Goal: Task Accomplishment & Management: Manage account settings

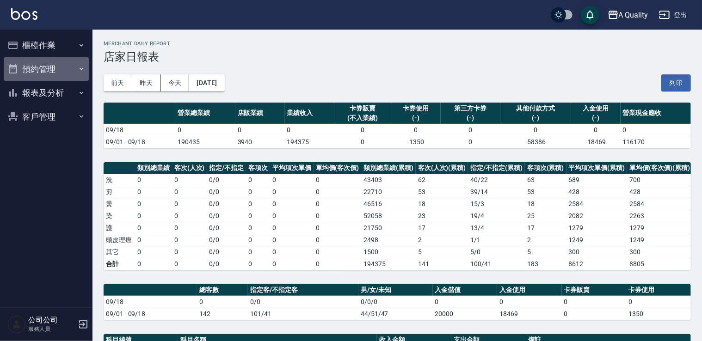
click at [51, 70] on button "預約管理" at bounding box center [46, 69] width 85 height 24
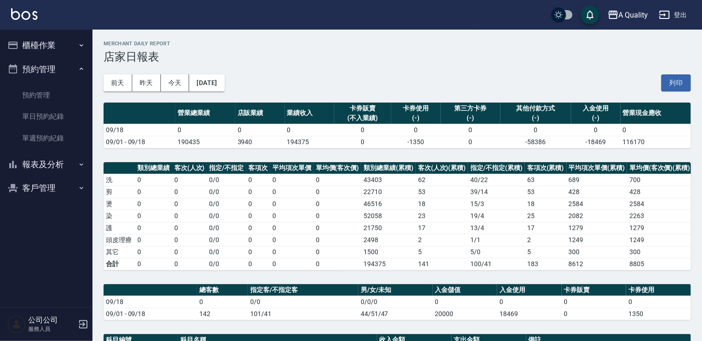
click at [48, 55] on button "櫃檯作業" at bounding box center [46, 45] width 85 height 24
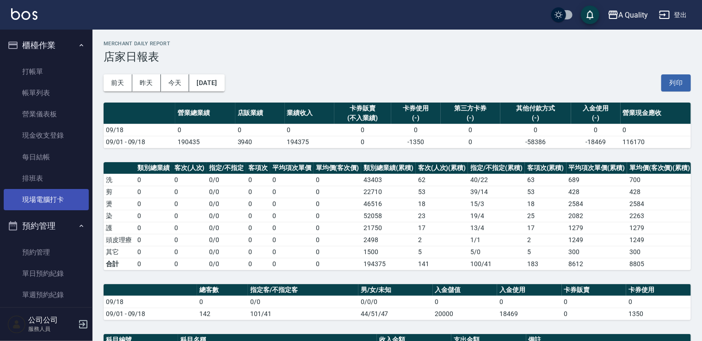
click at [28, 193] on link "現場電腦打卡" at bounding box center [46, 199] width 85 height 21
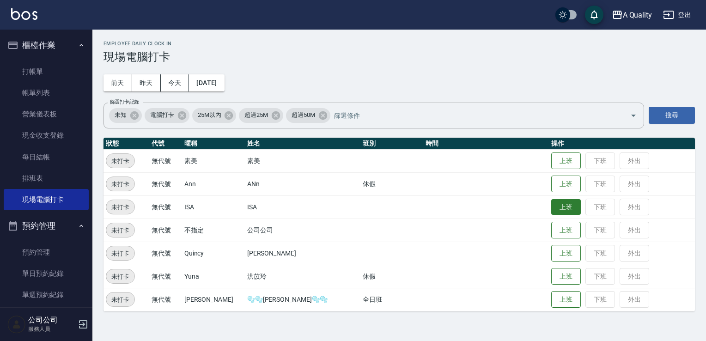
click at [555, 206] on button "上班" at bounding box center [567, 207] width 30 height 16
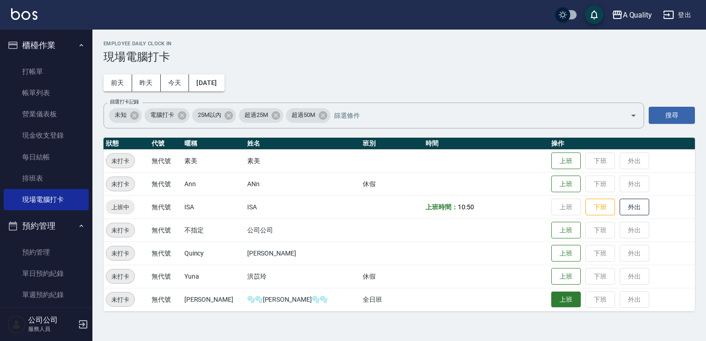
click at [552, 305] on button "上班" at bounding box center [567, 300] width 30 height 16
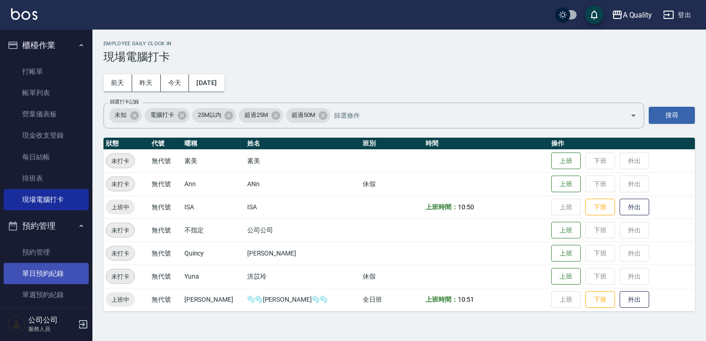
click at [54, 270] on link "單日預約紀錄" at bounding box center [46, 273] width 85 height 21
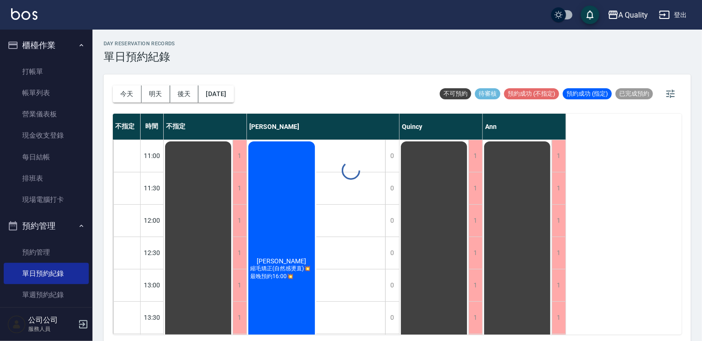
click at [233, 94] on button "[DATE]" at bounding box center [215, 94] width 35 height 17
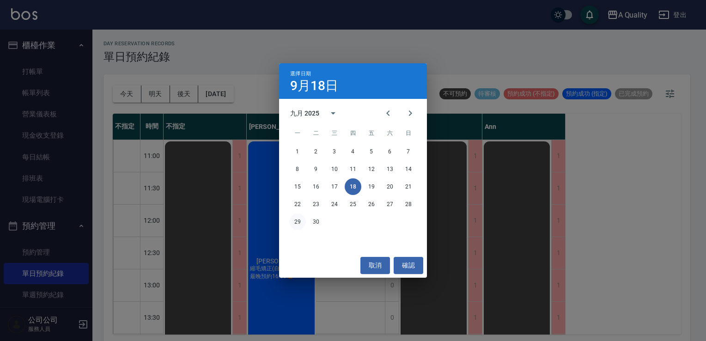
click at [299, 218] on button "29" at bounding box center [297, 222] width 17 height 17
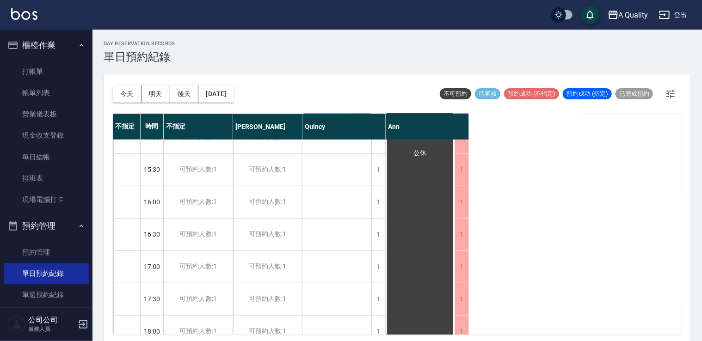
scroll to position [139, 0]
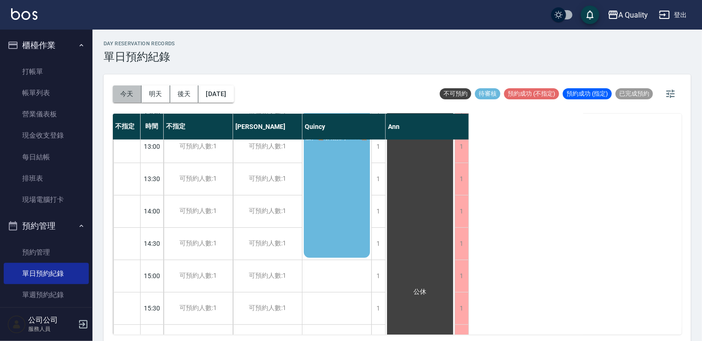
click at [125, 92] on button "今天" at bounding box center [127, 94] width 29 height 17
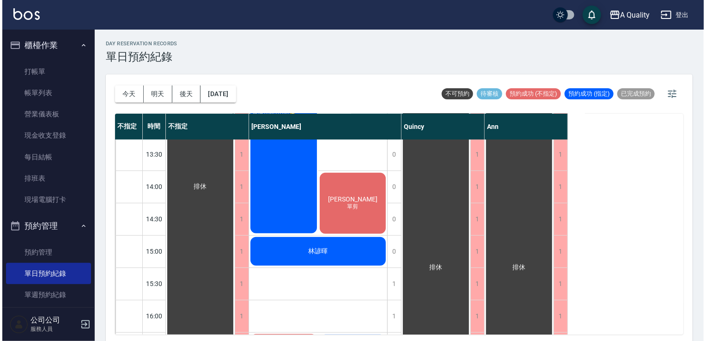
scroll to position [209, 0]
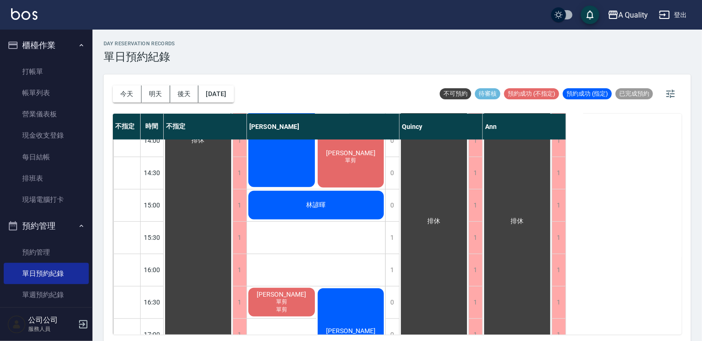
click at [45, 179] on link "排班表" at bounding box center [46, 178] width 85 height 21
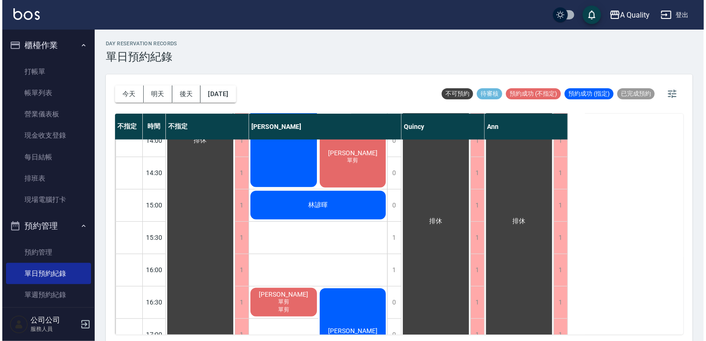
type input "SC"
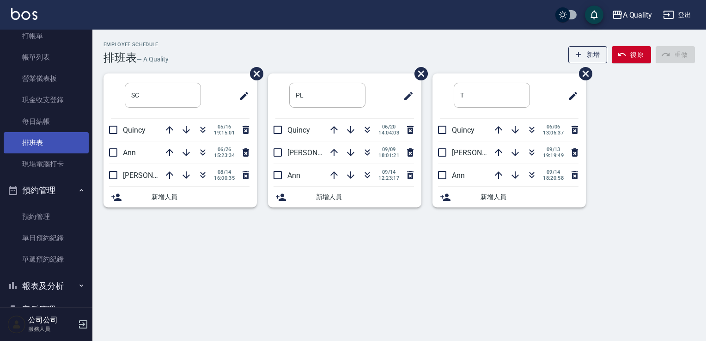
scroll to position [61, 0]
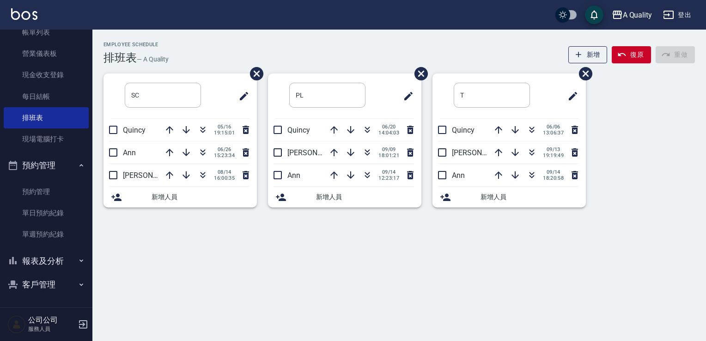
click at [45, 261] on button "報表及分析" at bounding box center [46, 261] width 85 height 24
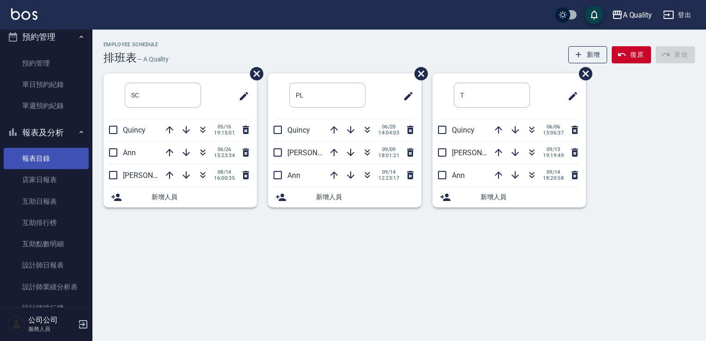
scroll to position [246, 0]
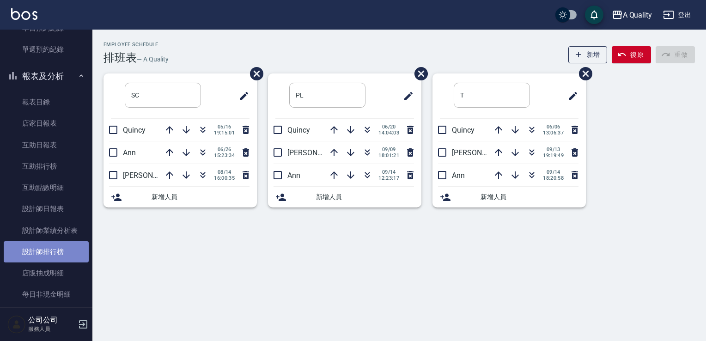
click at [56, 252] on link "設計師排行榜" at bounding box center [46, 251] width 85 height 21
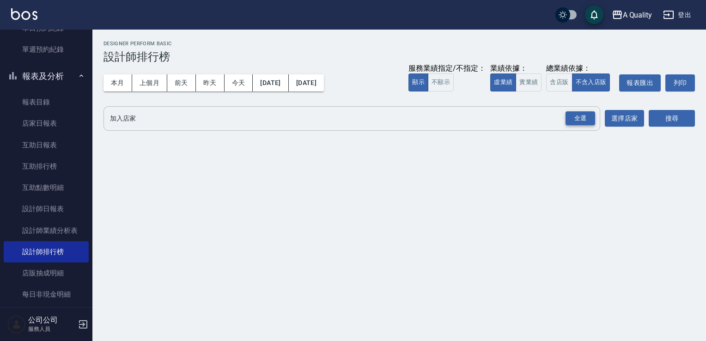
click at [579, 119] on div "全選" at bounding box center [581, 118] width 30 height 14
click at [676, 116] on button "搜尋" at bounding box center [672, 119] width 46 height 17
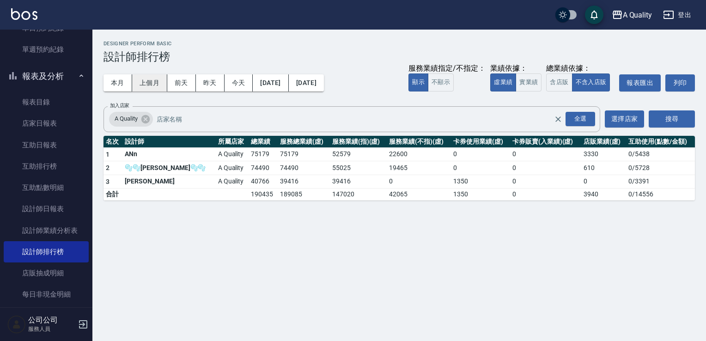
click at [153, 84] on button "上個月" at bounding box center [149, 82] width 35 height 17
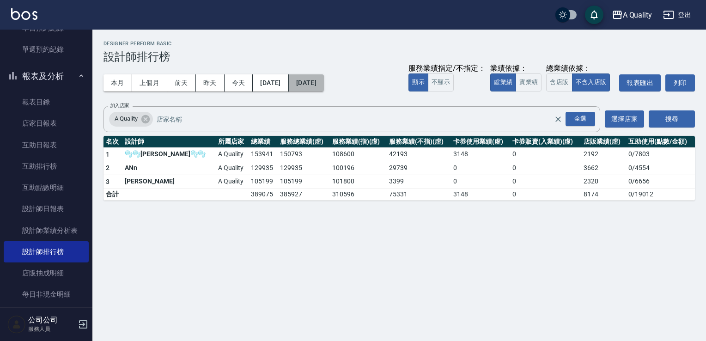
click at [324, 84] on button "[DATE]" at bounding box center [306, 82] width 35 height 17
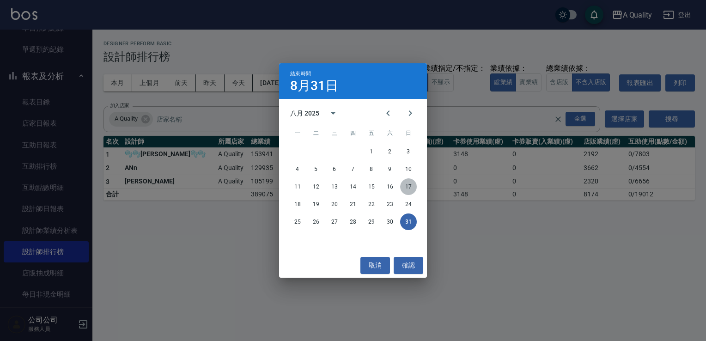
click at [412, 186] on button "17" at bounding box center [408, 186] width 17 height 17
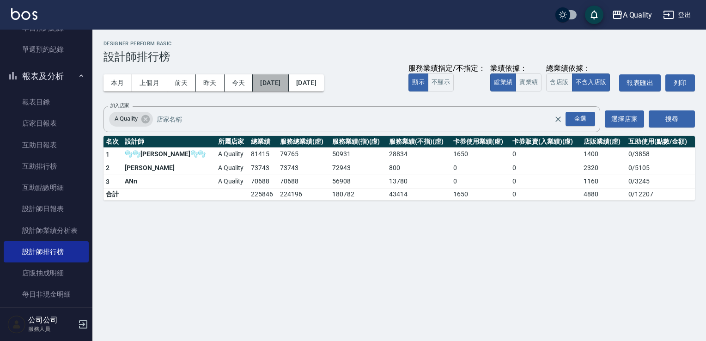
click at [277, 83] on button "[DATE]" at bounding box center [271, 82] width 36 height 17
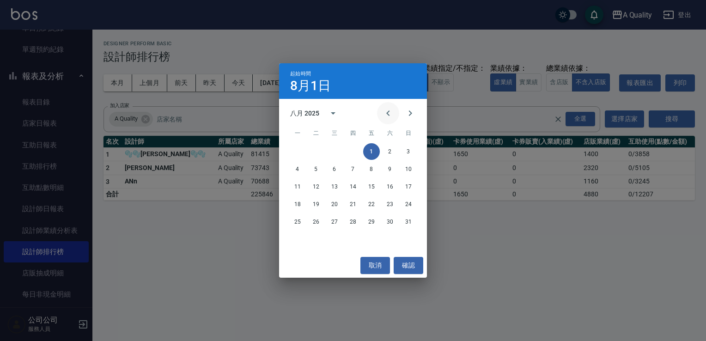
click at [391, 112] on icon "Previous month" at bounding box center [388, 113] width 11 height 11
click at [316, 152] on button "1" at bounding box center [316, 151] width 17 height 17
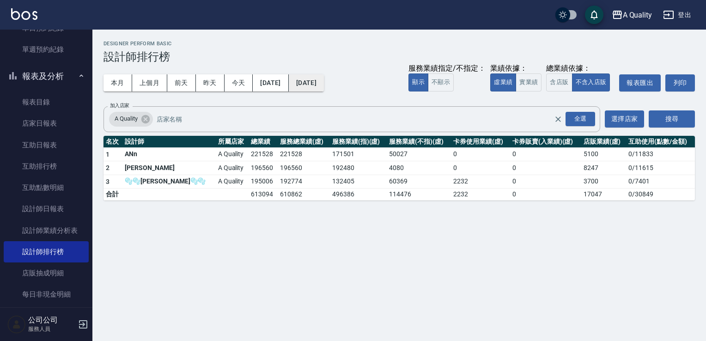
click at [324, 86] on button "[DATE]" at bounding box center [306, 82] width 35 height 17
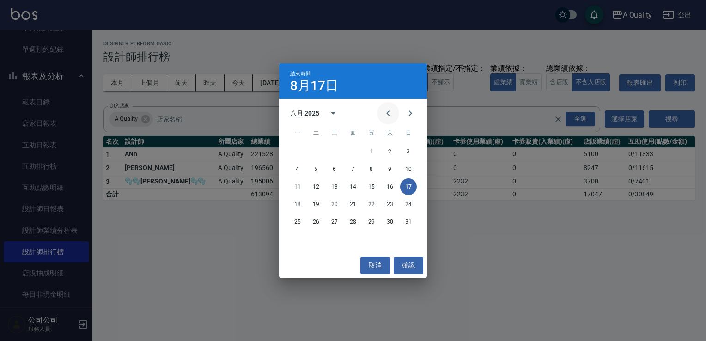
click at [383, 114] on icon "Previous month" at bounding box center [388, 113] width 11 height 11
click at [351, 190] on button "17" at bounding box center [353, 186] width 17 height 17
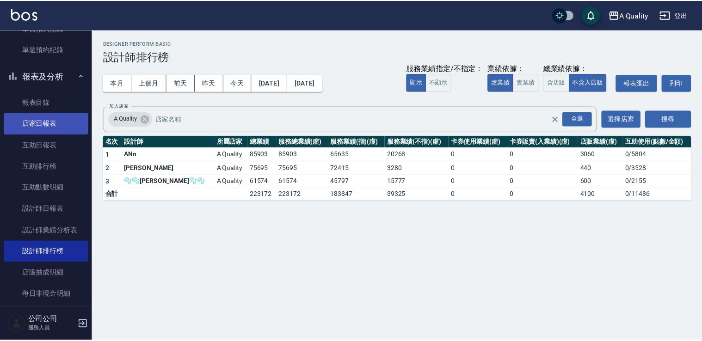
scroll to position [61, 0]
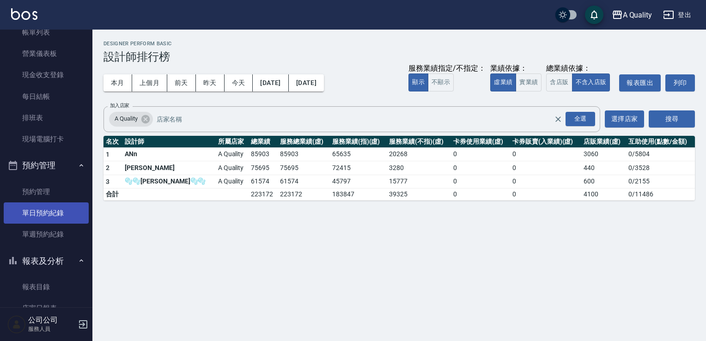
click at [55, 210] on link "單日預約紀錄" at bounding box center [46, 213] width 85 height 21
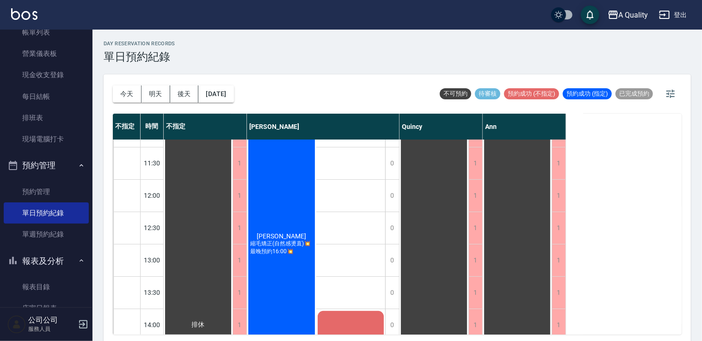
scroll to position [92, 0]
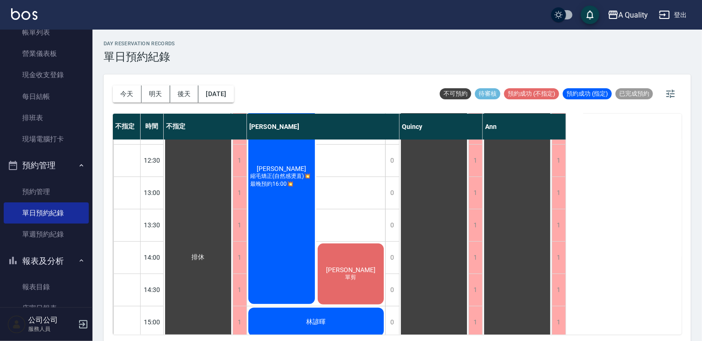
click at [367, 254] on div "[PERSON_NAME] 單剪" at bounding box center [350, 274] width 69 height 64
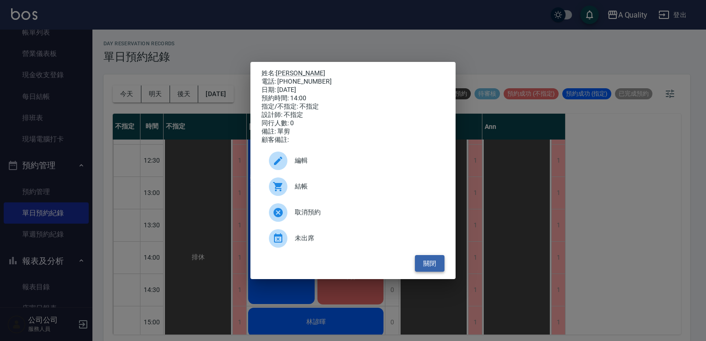
click at [424, 267] on button "關閉" at bounding box center [430, 263] width 30 height 17
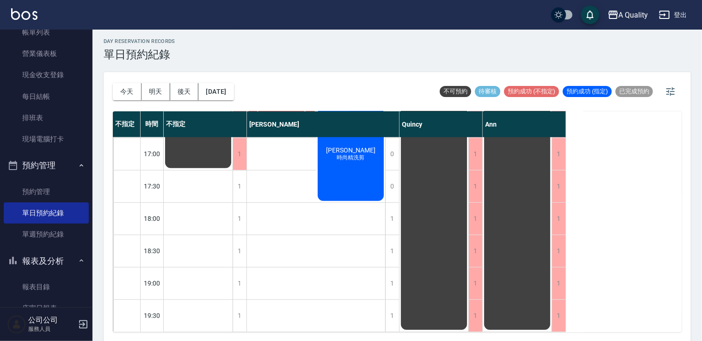
scroll to position [394, 0]
click at [156, 95] on button "明天" at bounding box center [155, 91] width 29 height 17
